Goal: Information Seeking & Learning: Learn about a topic

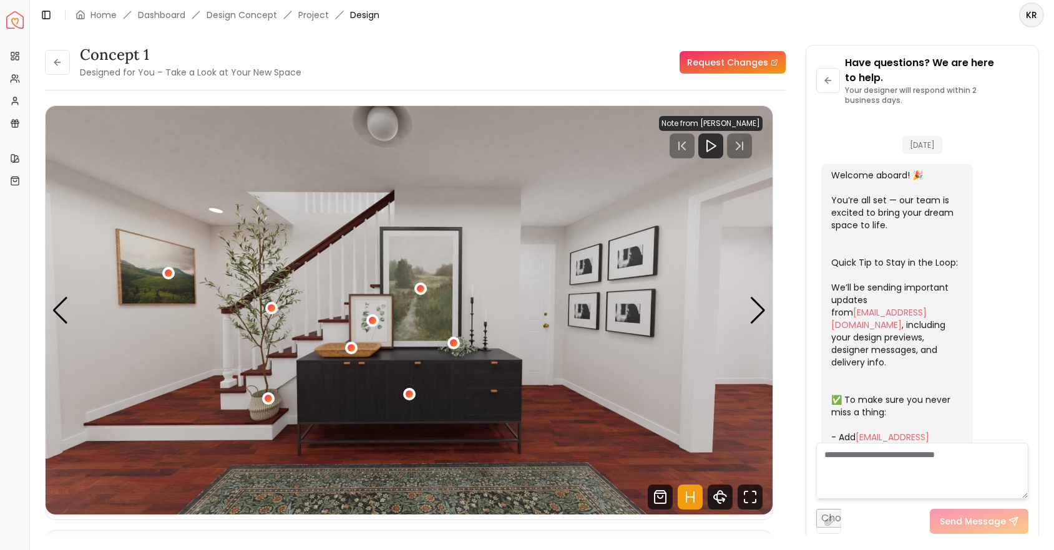
scroll to position [624, 0]
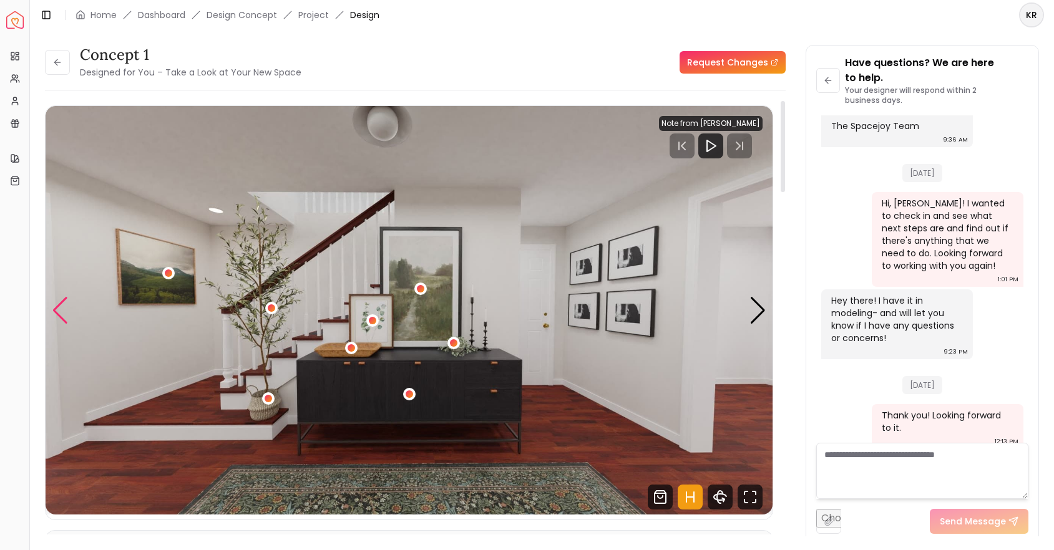
click at [62, 302] on div "Previous slide" at bounding box center [60, 310] width 17 height 27
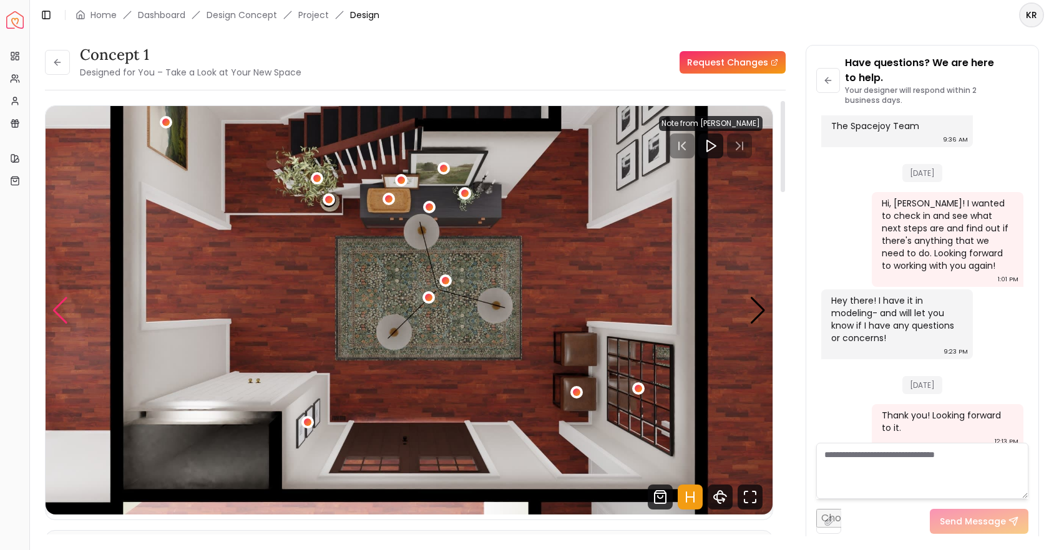
click at [62, 302] on div "Previous slide" at bounding box center [60, 310] width 17 height 27
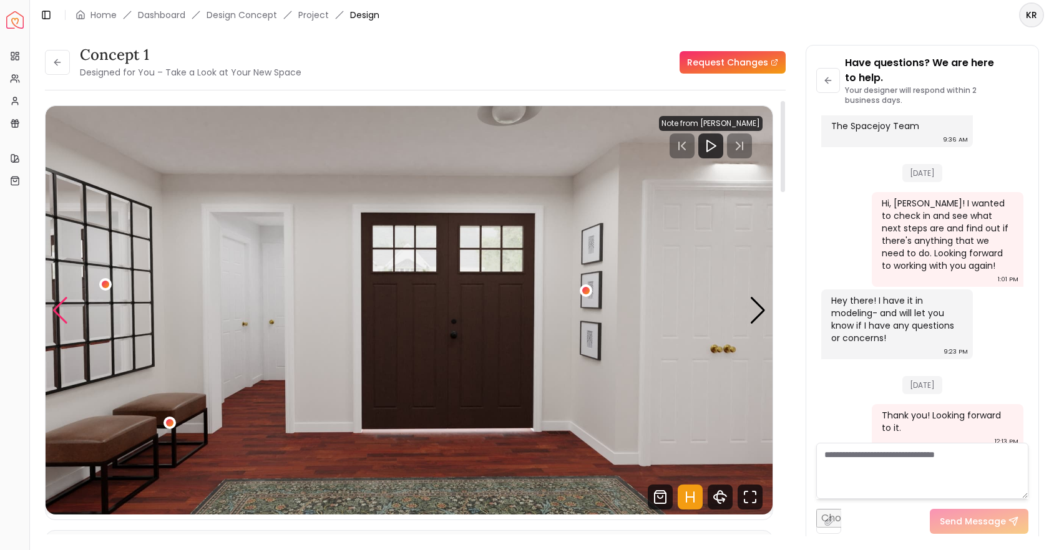
click at [62, 302] on div "Previous slide" at bounding box center [60, 310] width 17 height 27
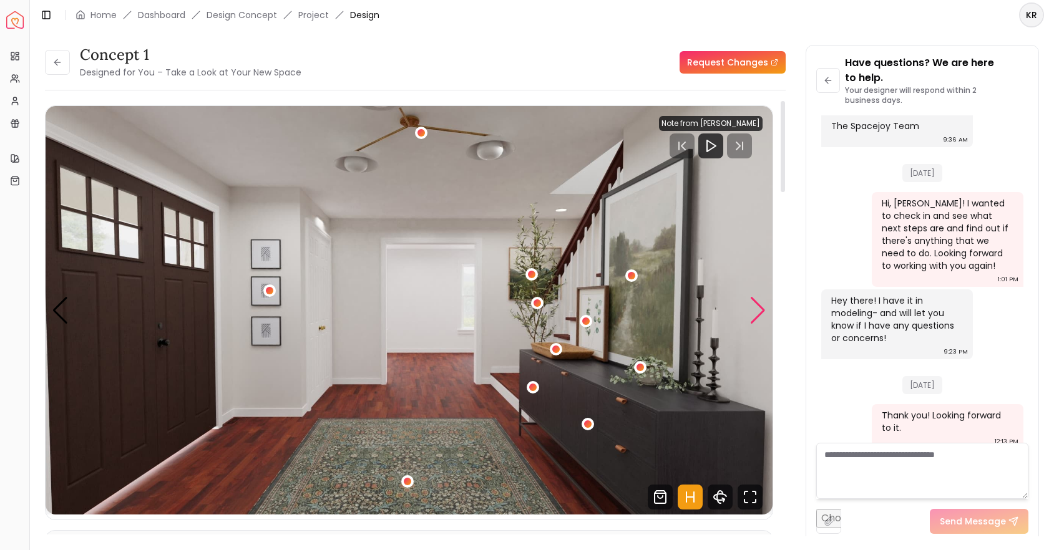
click at [763, 311] on div "Next slide" at bounding box center [758, 310] width 17 height 27
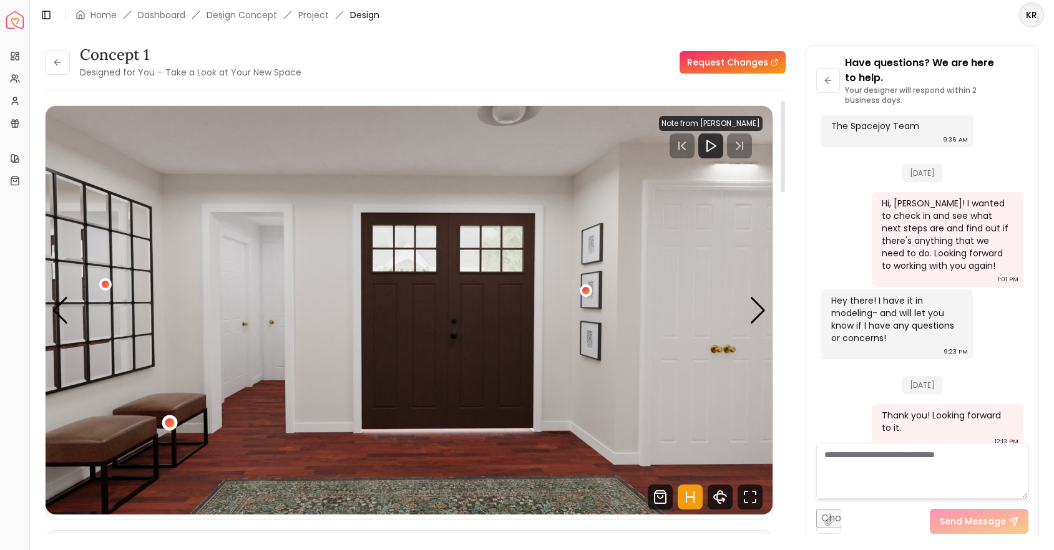
click at [172, 425] on div "4 / 5" at bounding box center [169, 422] width 9 height 9
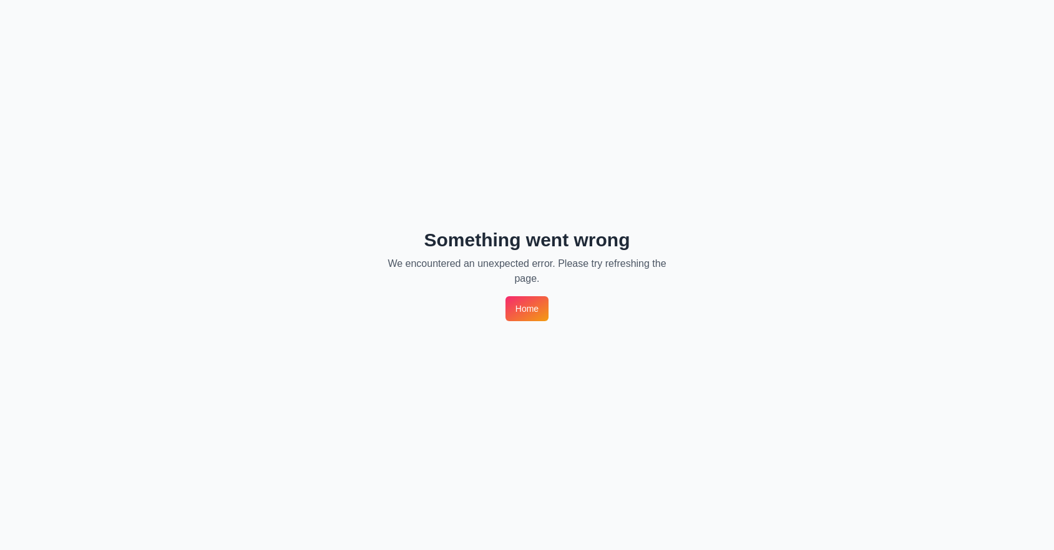
click at [542, 305] on link "Home" at bounding box center [527, 308] width 43 height 25
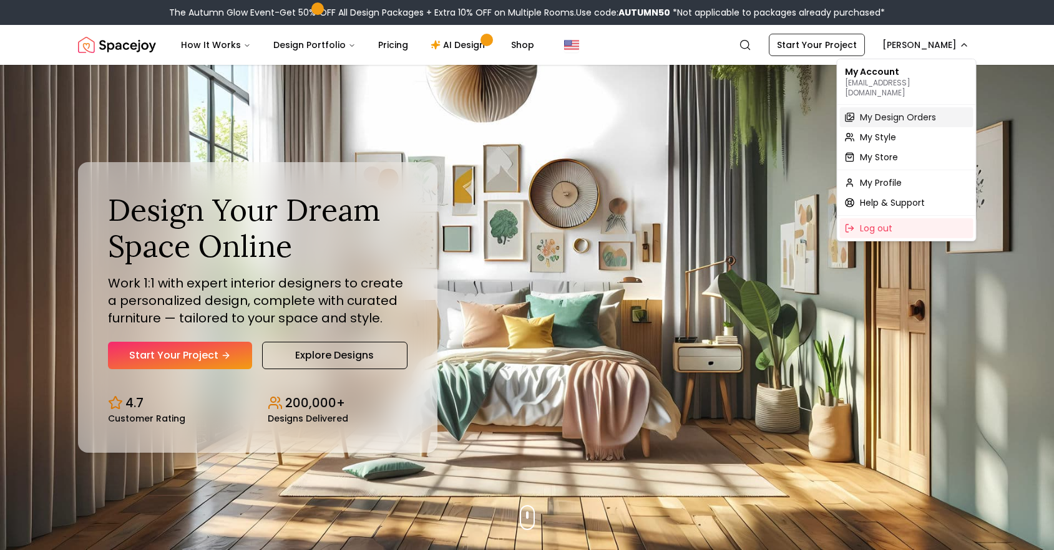
click at [902, 111] on span "My Design Orders" at bounding box center [898, 117] width 76 height 12
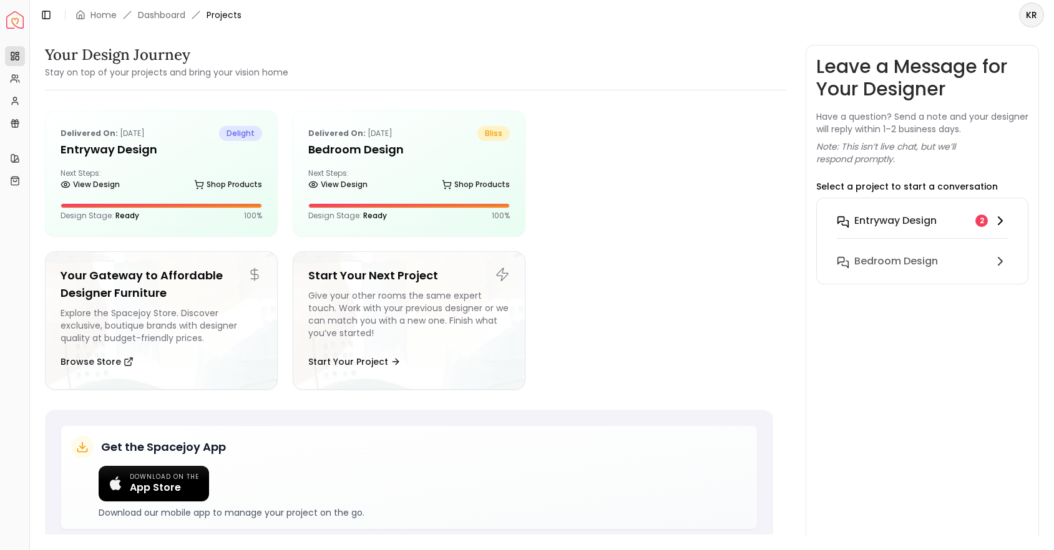
click at [937, 217] on div "entryway design" at bounding box center [912, 220] width 116 height 15
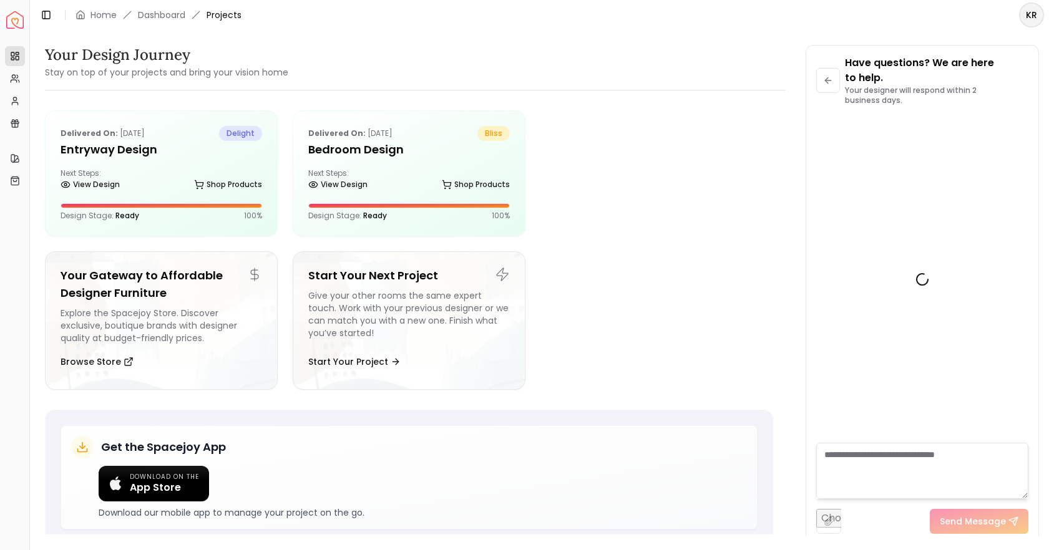
scroll to position [624, 0]
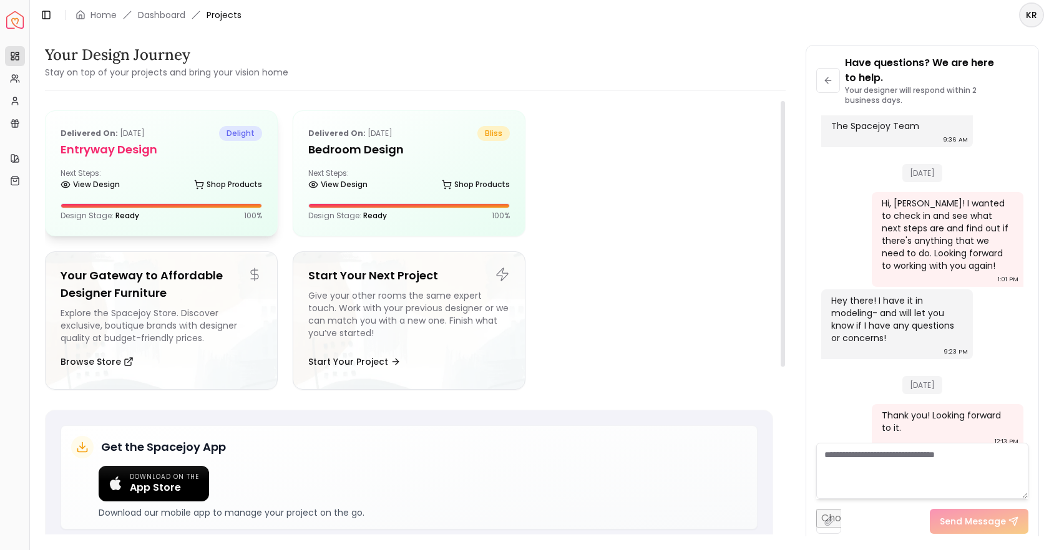
click at [144, 148] on h5 "entryway design" at bounding box center [162, 149] width 202 height 17
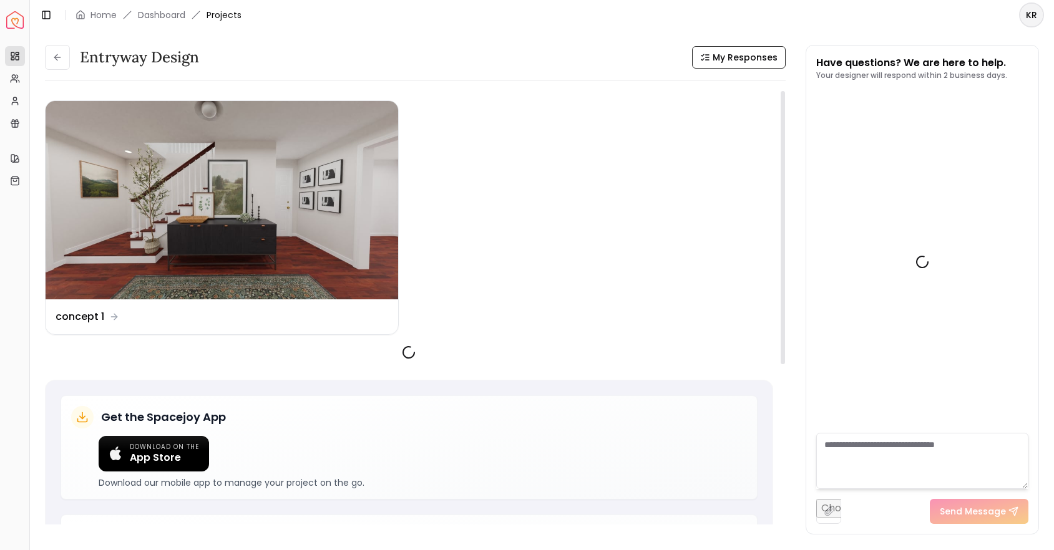
scroll to position [609, 0]
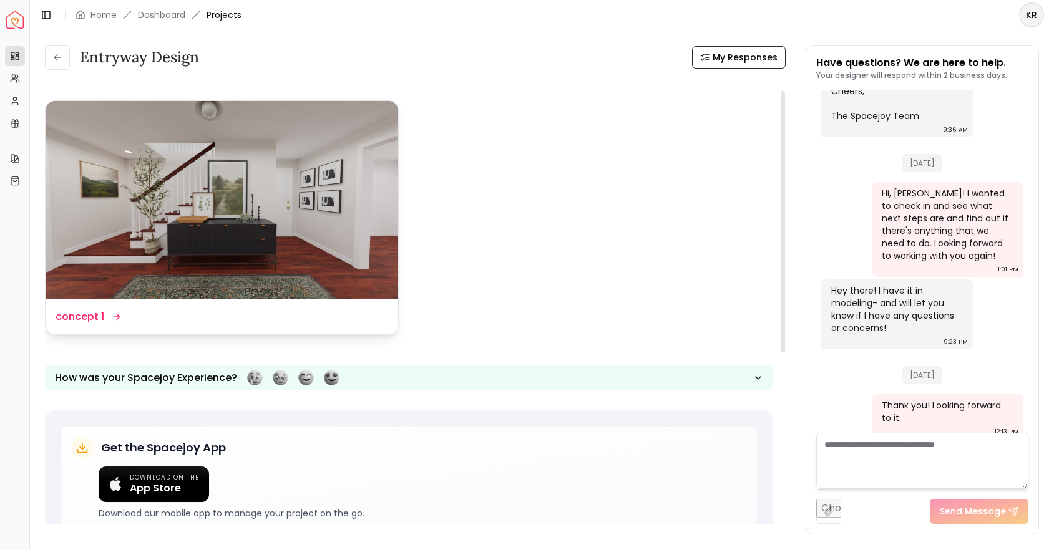
click at [217, 192] on img at bounding box center [222, 200] width 353 height 198
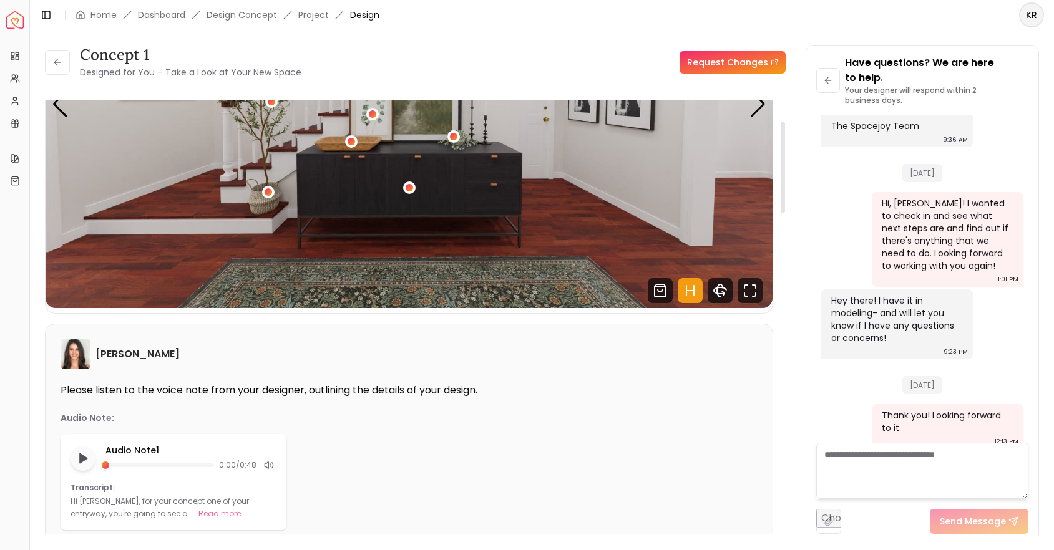
scroll to position [90, 0]
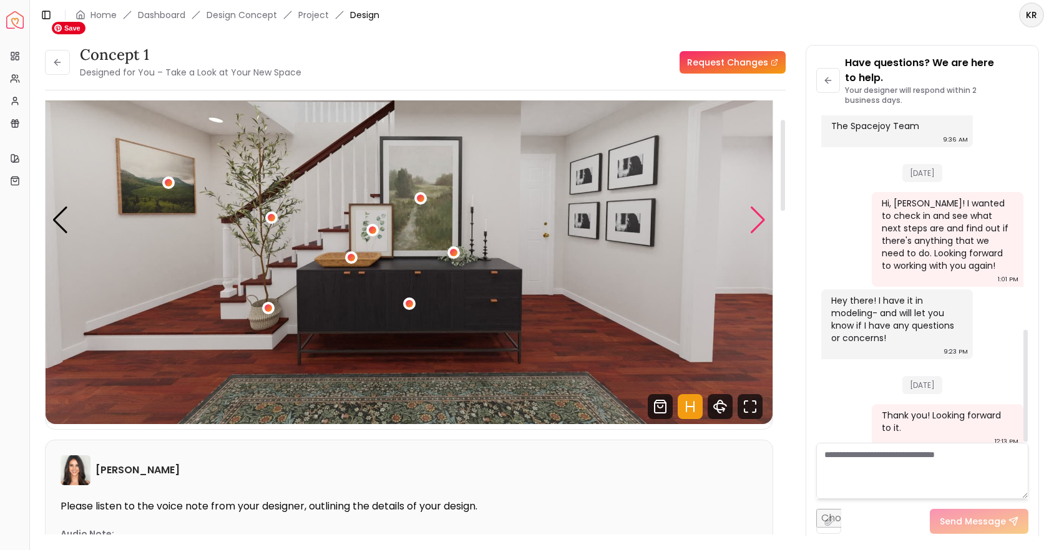
click at [756, 225] on div "Next slide" at bounding box center [758, 220] width 17 height 27
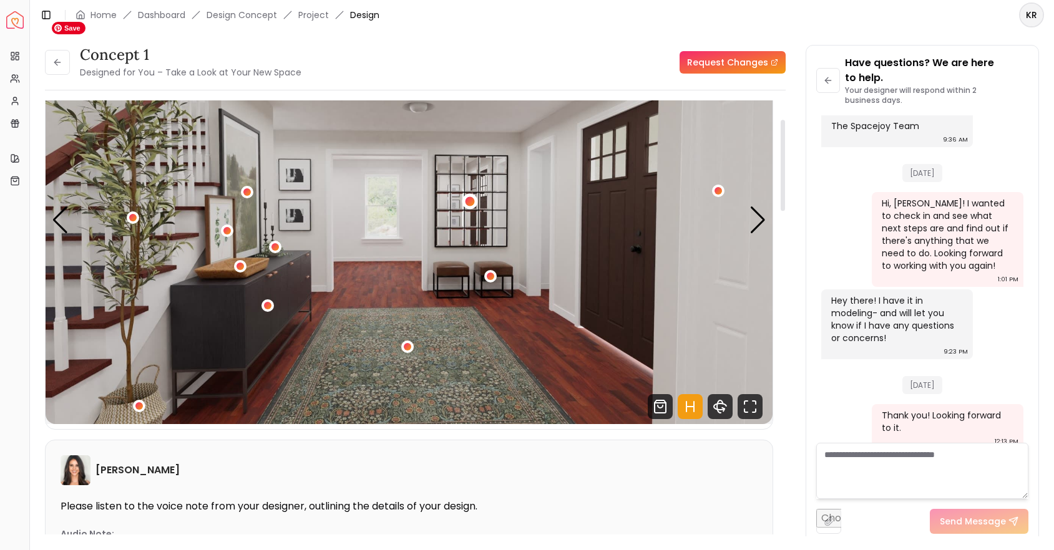
click at [469, 202] on div "2 / 5" at bounding box center [469, 201] width 9 height 9
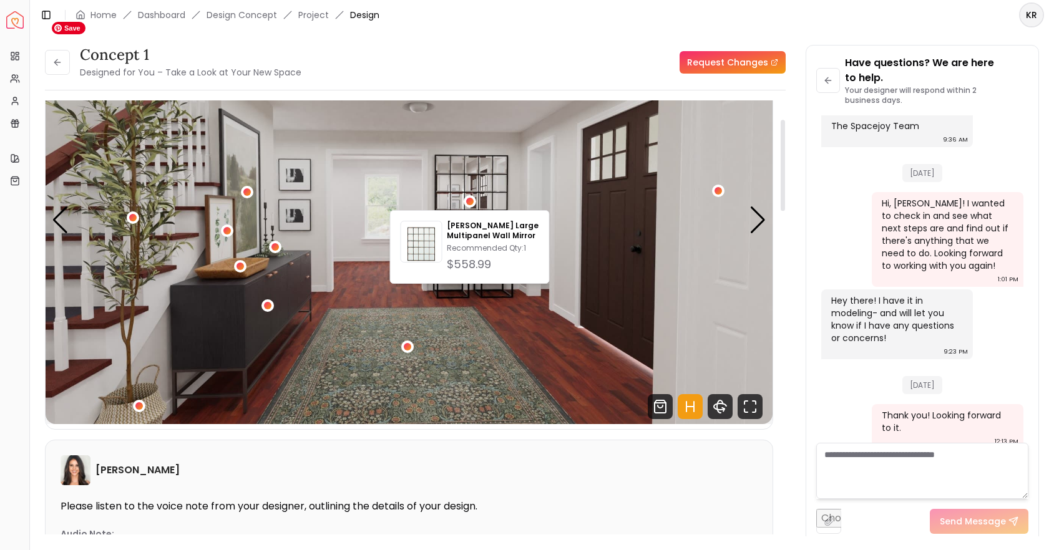
click at [371, 182] on img "2 / 5" at bounding box center [409, 220] width 727 height 409
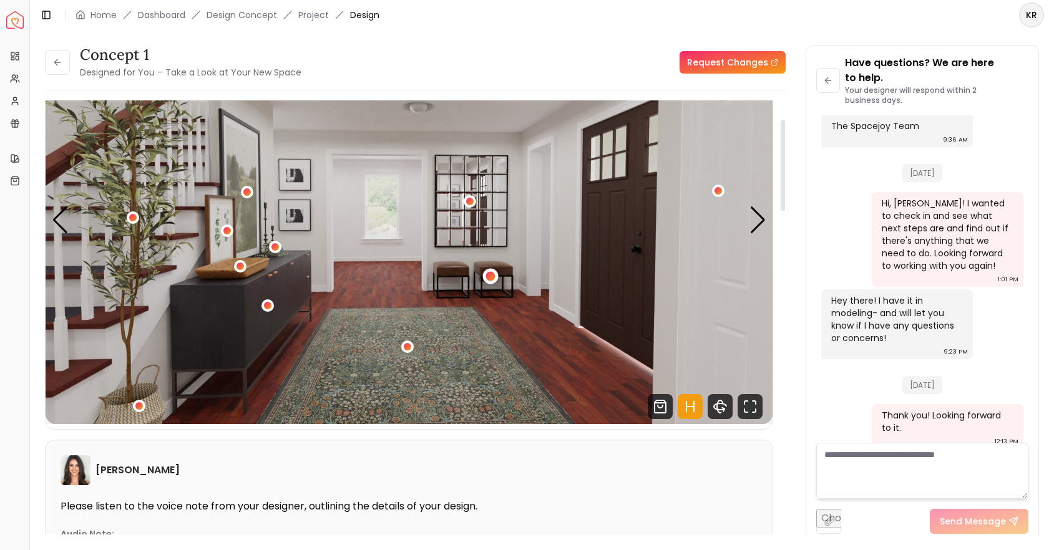
click at [486, 273] on div "2 / 5" at bounding box center [490, 276] width 16 height 16
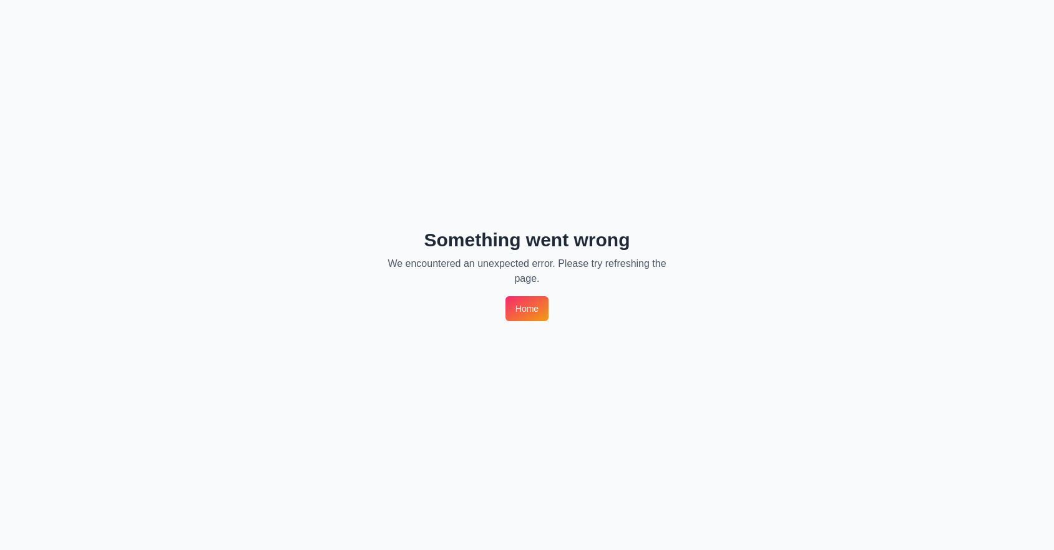
click at [519, 305] on link "Home" at bounding box center [527, 308] width 43 height 25
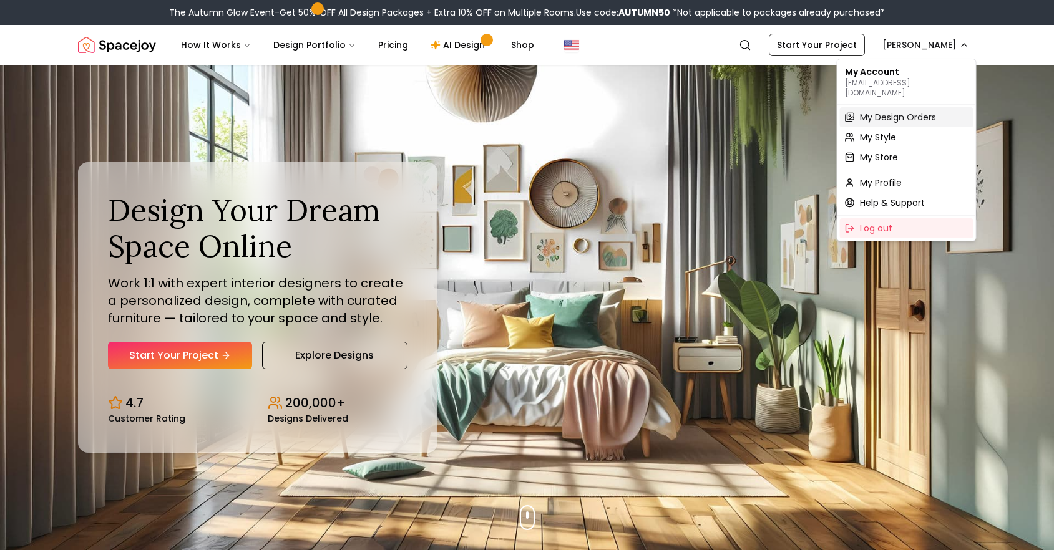
click at [879, 111] on span "My Design Orders" at bounding box center [898, 117] width 76 height 12
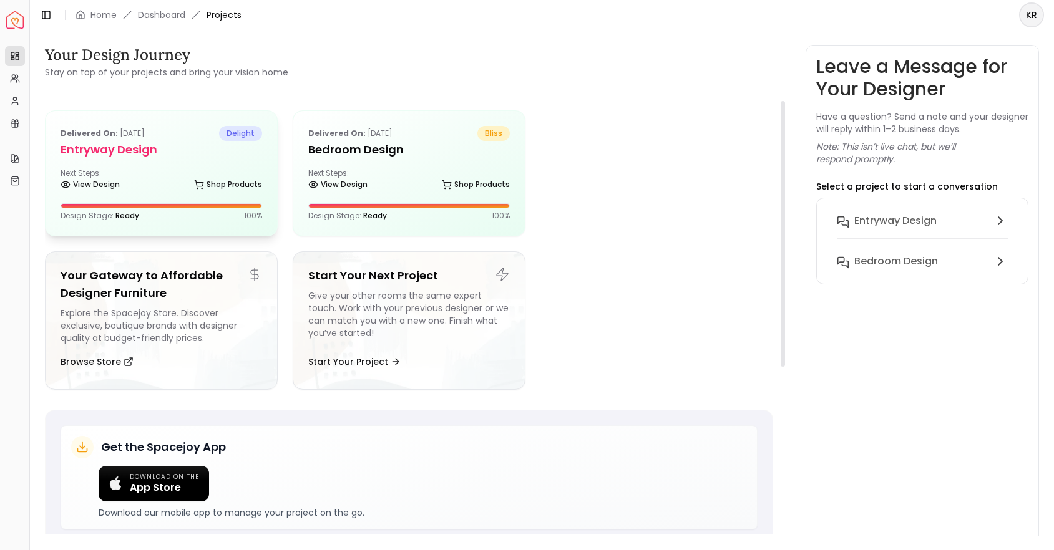
click at [95, 146] on h5 "entryway design" at bounding box center [162, 149] width 202 height 17
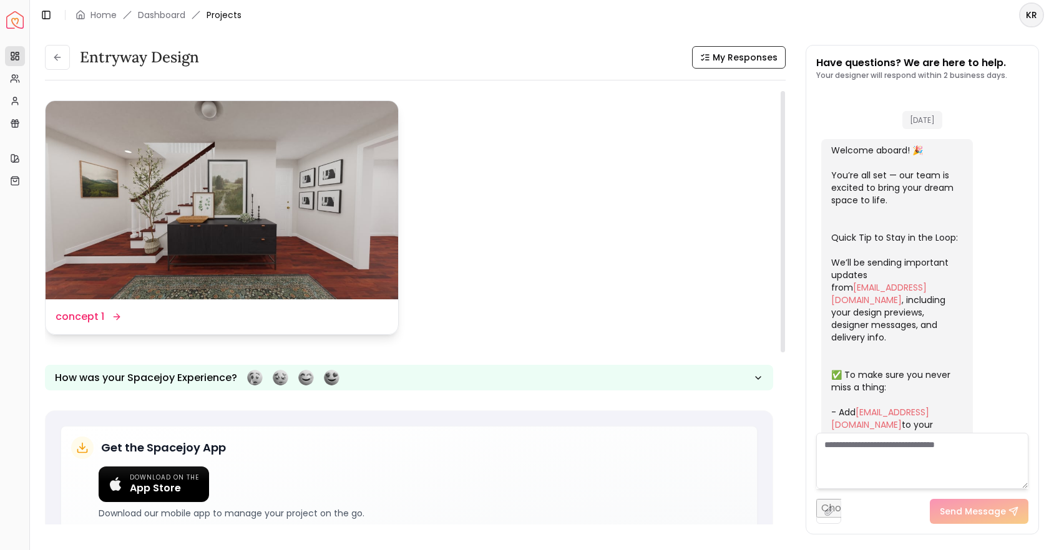
scroll to position [609, 0]
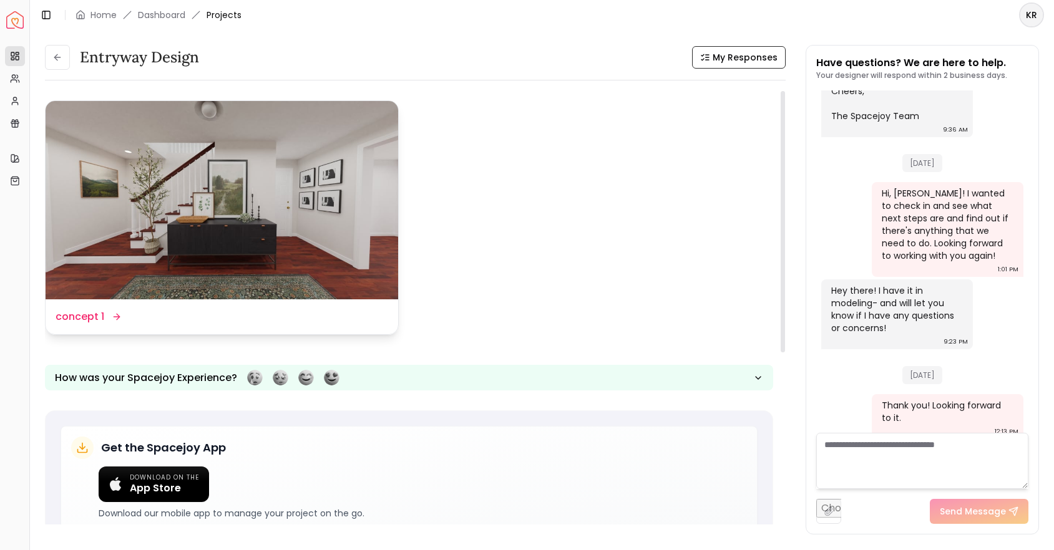
click at [271, 269] on img at bounding box center [222, 200] width 353 height 198
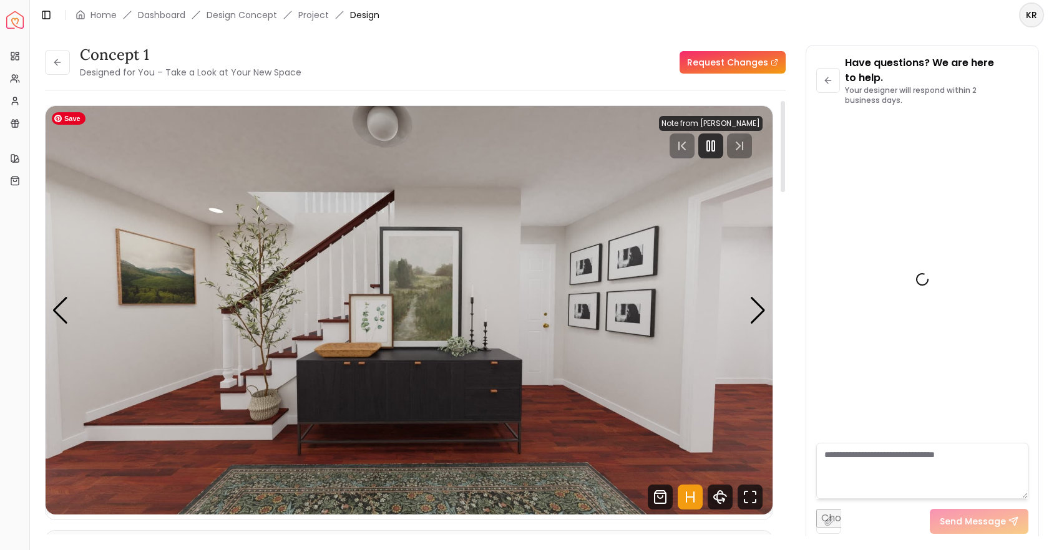
scroll to position [624, 0]
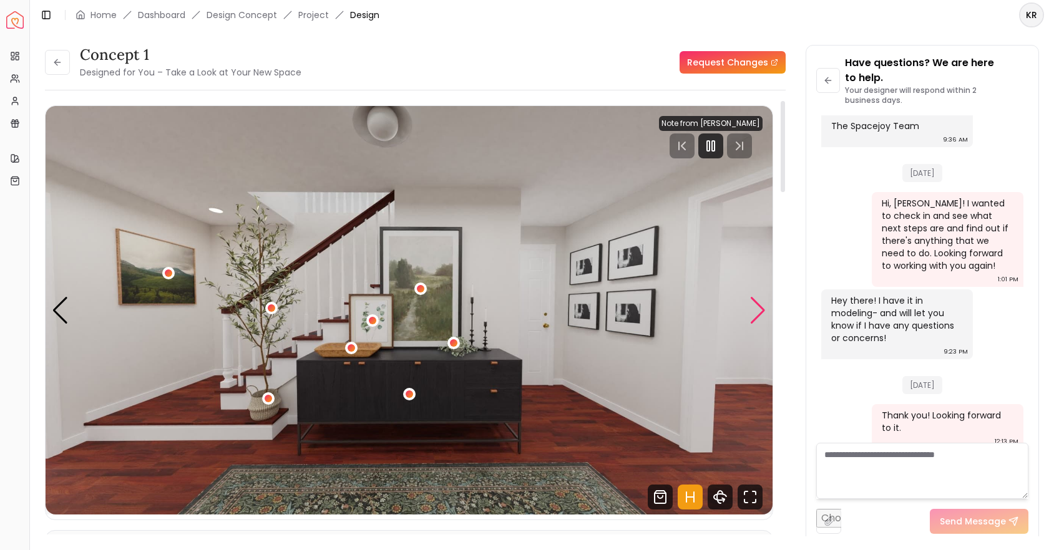
click at [756, 310] on div "Next slide" at bounding box center [758, 310] width 17 height 27
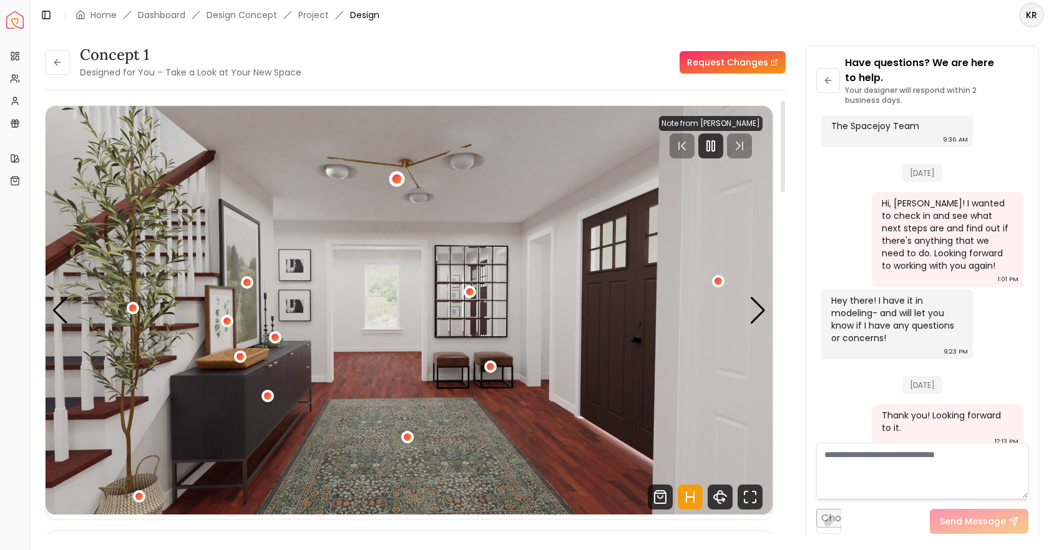
click at [394, 179] on div "2 / 5" at bounding box center [397, 179] width 9 height 9
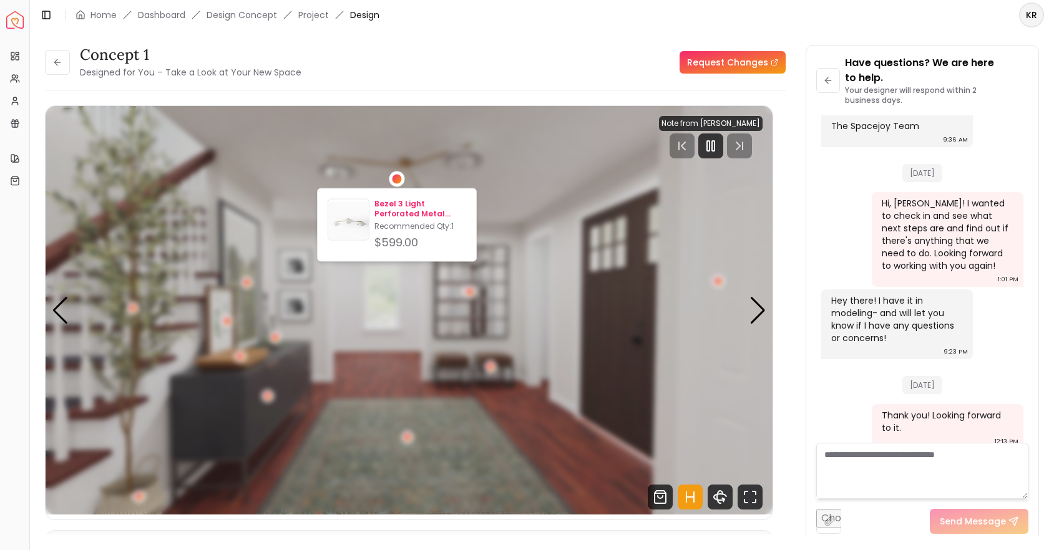
click at [389, 212] on p "Bezel 3 Light Perforated Metal Flush Mount" at bounding box center [420, 209] width 92 height 20
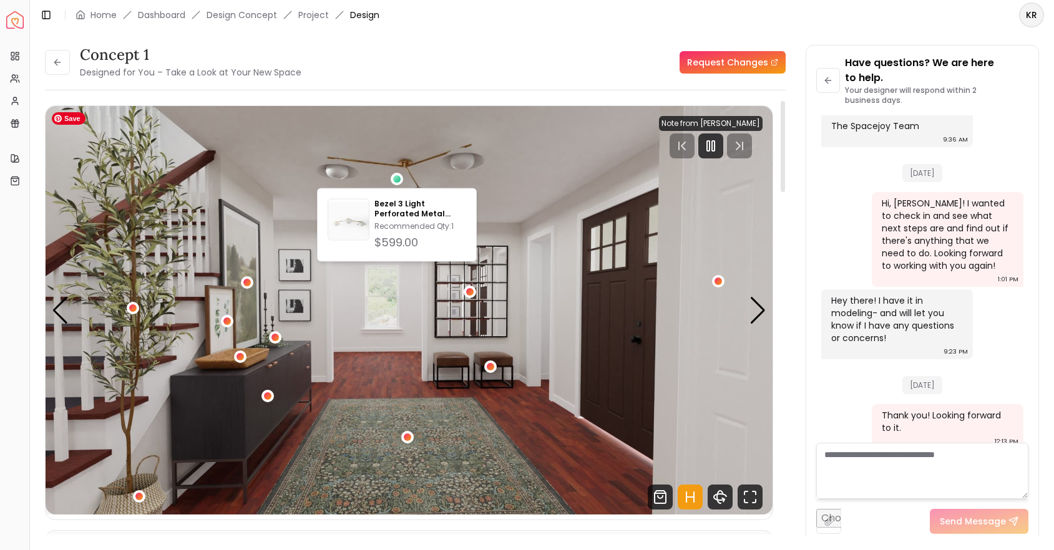
click at [196, 244] on img "2 / 5" at bounding box center [409, 310] width 727 height 409
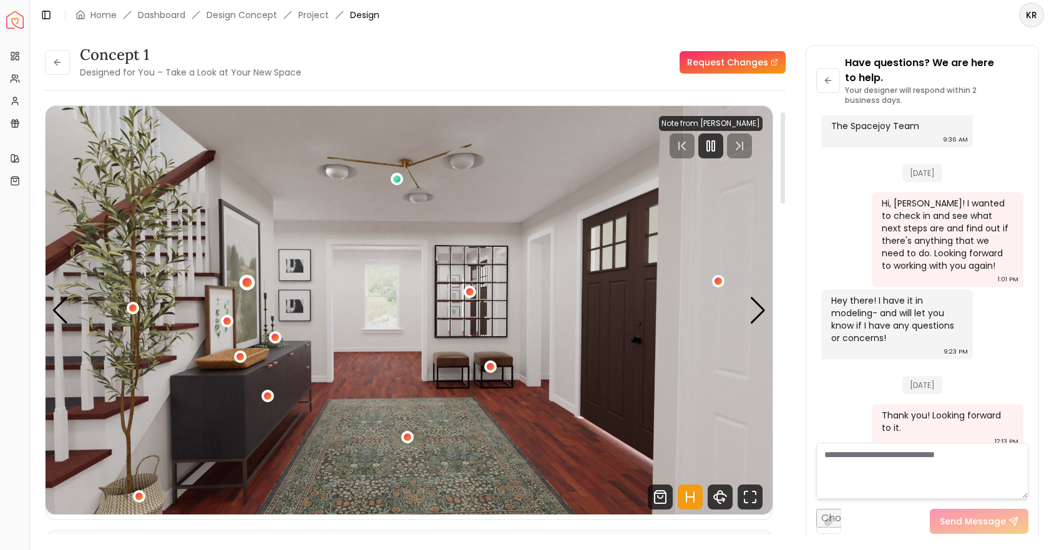
scroll to position [116, 0]
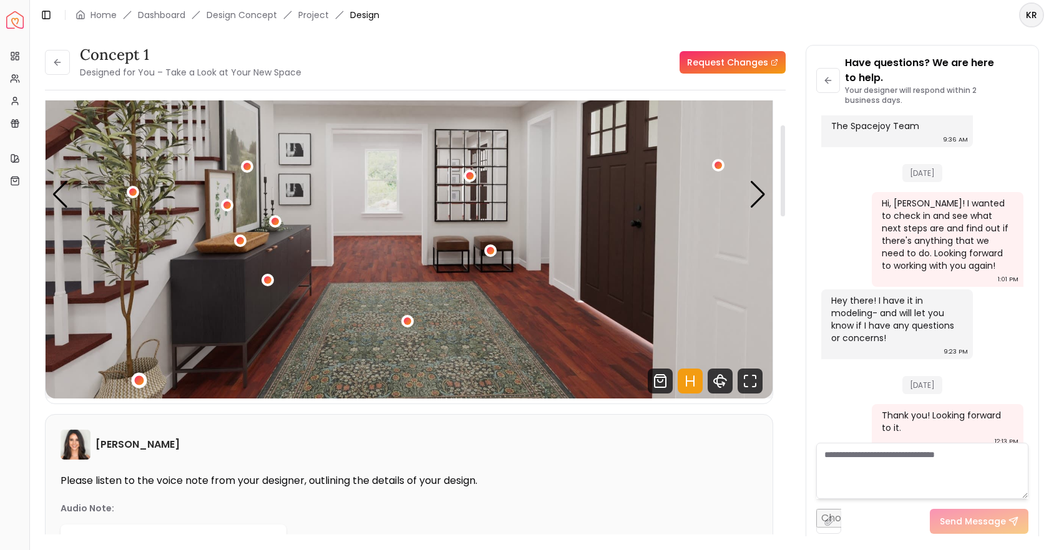
click at [140, 380] on div "2 / 5" at bounding box center [139, 380] width 9 height 9
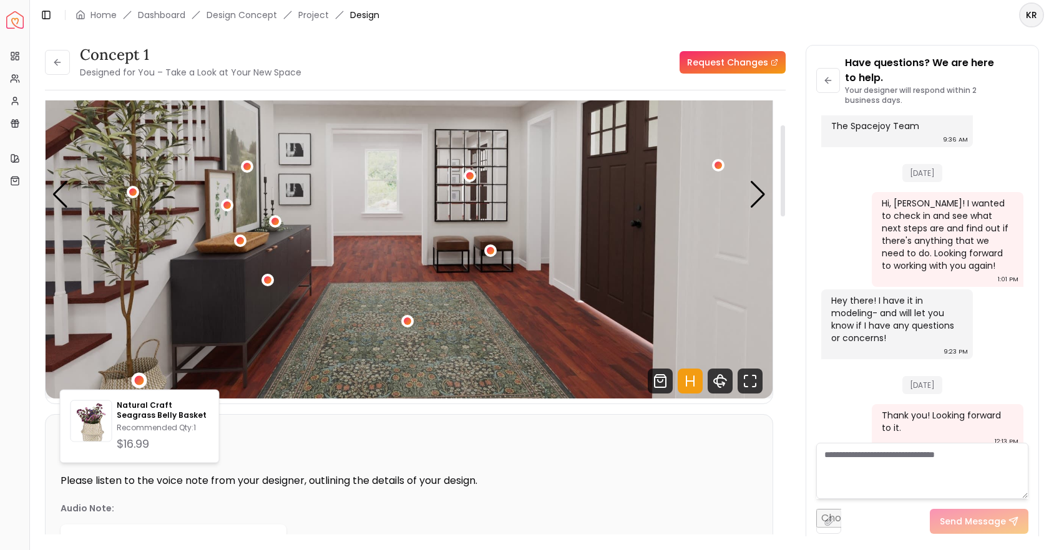
click at [206, 472] on div "Angela Amore Please listen to the voice note from your designer, outlining the …" at bounding box center [409, 525] width 727 height 221
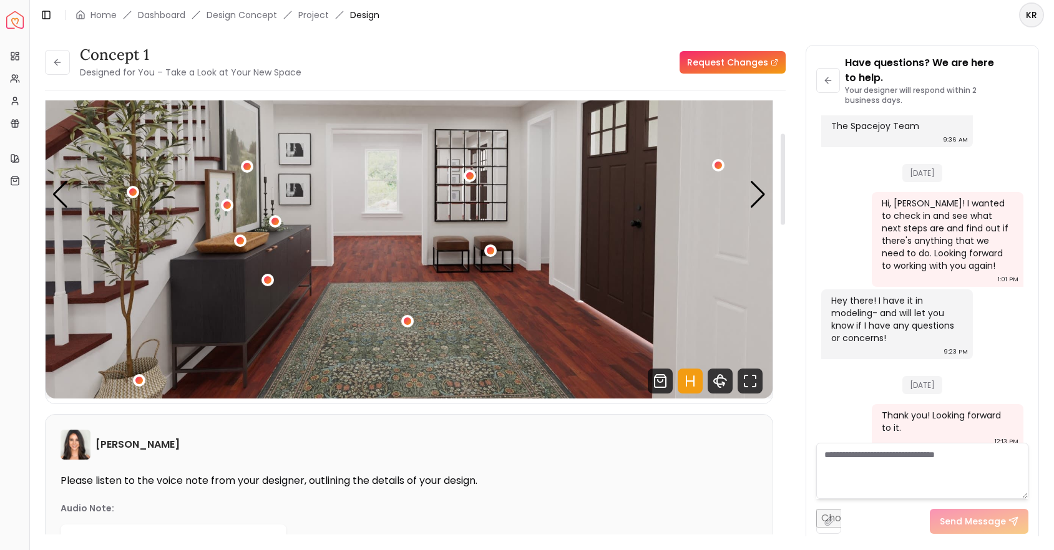
scroll to position [185, 0]
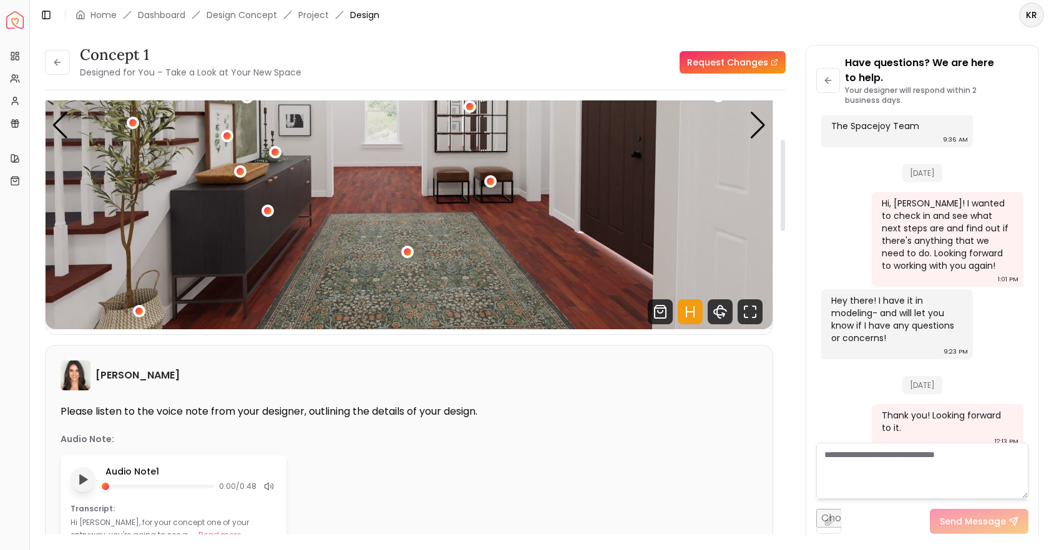
click at [81, 480] on polygon "Play audio note" at bounding box center [83, 480] width 7 height 9
click at [81, 480] on rect "Pause audio note" at bounding box center [81, 480] width 2 height 9
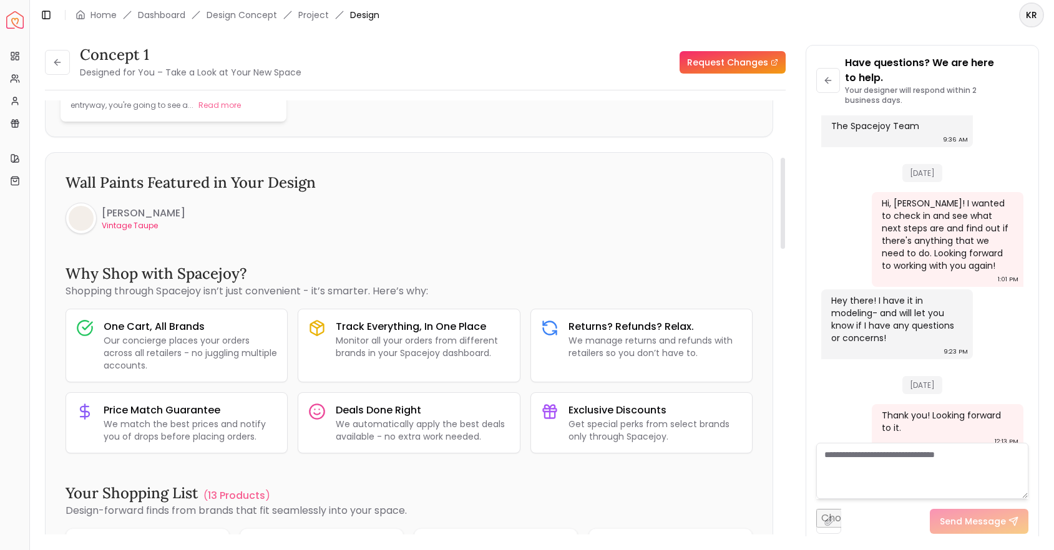
scroll to position [0, 0]
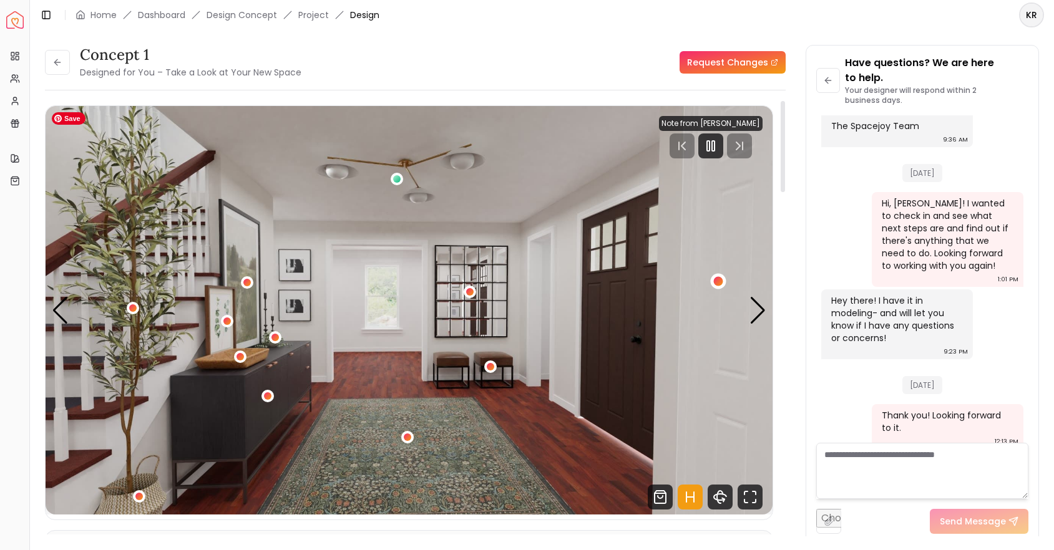
click at [721, 281] on div "2 / 5" at bounding box center [717, 280] width 9 height 9
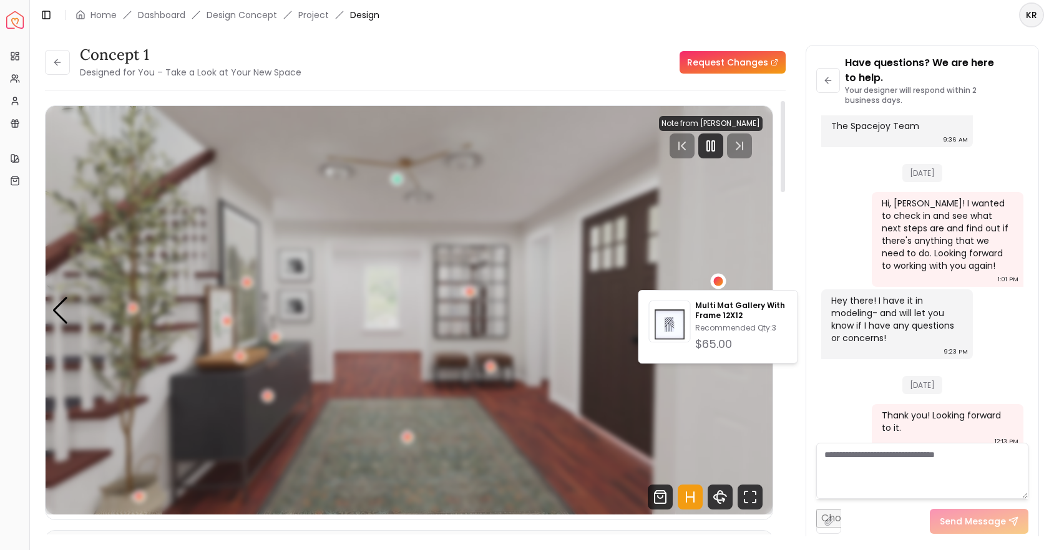
click at [721, 282] on div "2 / 5" at bounding box center [717, 280] width 9 height 9
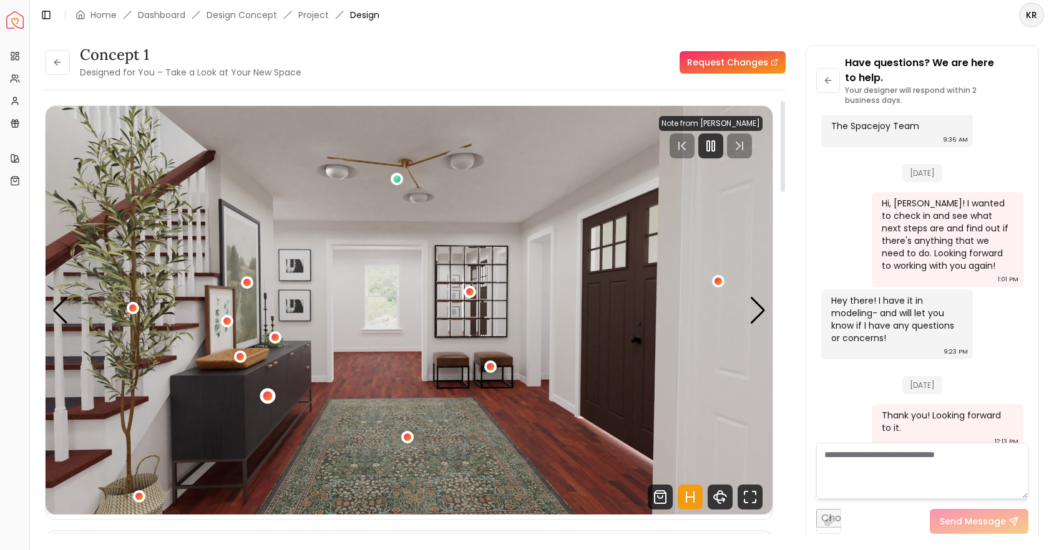
click at [265, 393] on div "2 / 5" at bounding box center [267, 396] width 9 height 9
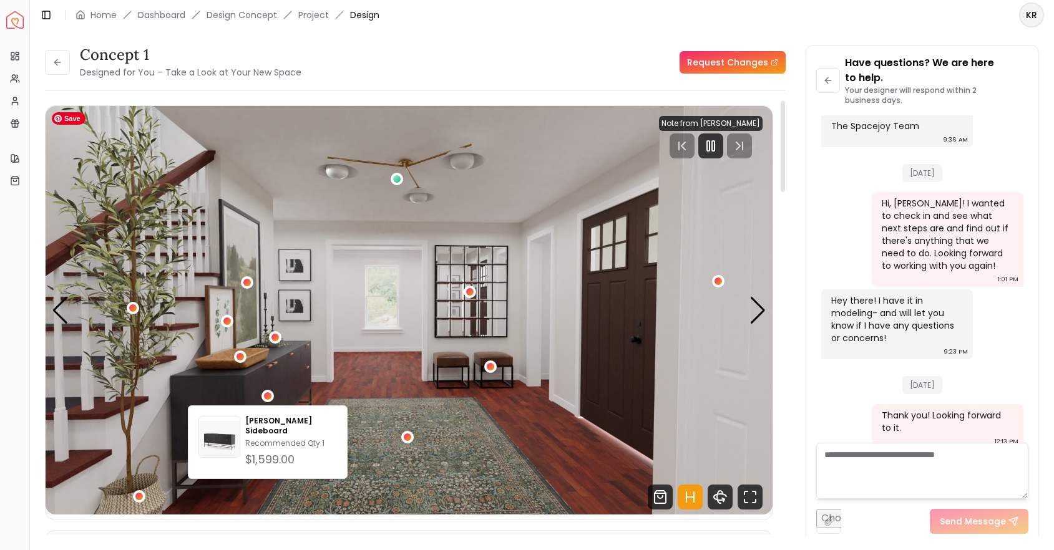
click at [466, 431] on img "2 / 5" at bounding box center [409, 310] width 727 height 409
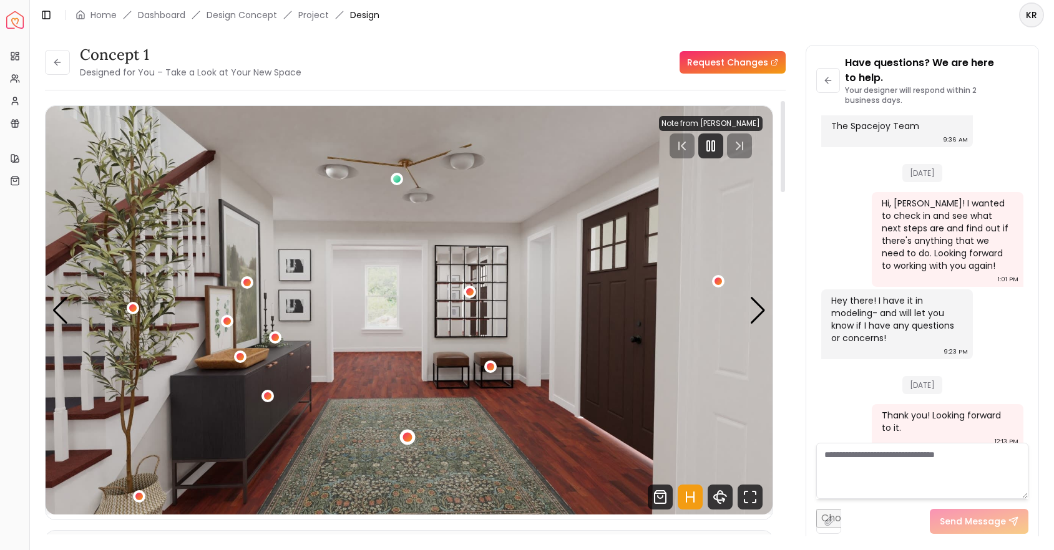
click at [403, 441] on div "2 / 5" at bounding box center [407, 437] width 16 height 16
